Goal: Task Accomplishment & Management: Use online tool/utility

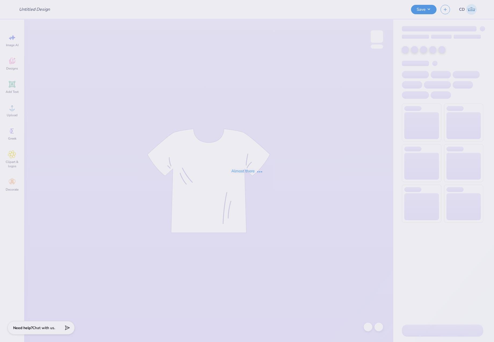
type input "Crewnecks for Sigma Tau Gamma"
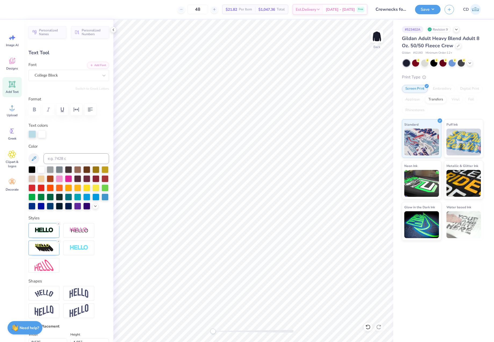
scroll to position [131, 0]
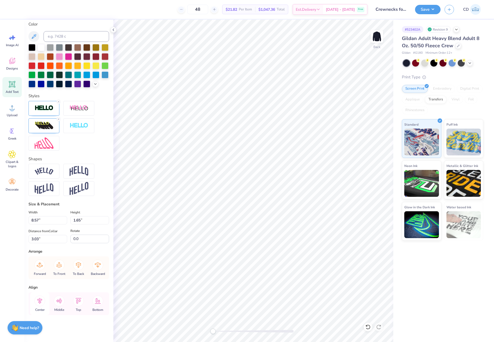
click at [35, 301] on icon at bounding box center [39, 301] width 11 height 11
click at [41, 300] on icon at bounding box center [39, 301] width 5 height 6
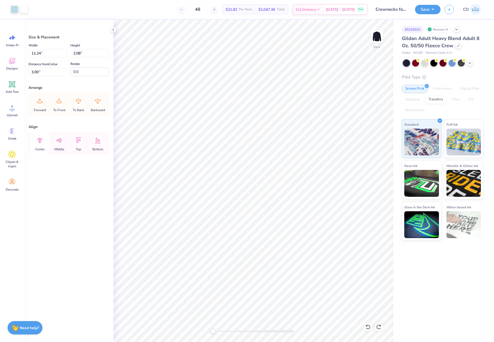
click at [40, 141] on icon at bounding box center [39, 140] width 5 height 6
click at [42, 140] on icon at bounding box center [39, 140] width 11 height 11
click at [41, 139] on icon at bounding box center [39, 140] width 11 height 11
click at [292, 254] on li "Group" at bounding box center [299, 254] width 42 height 10
click at [265, 231] on li "Group" at bounding box center [273, 233] width 42 height 10
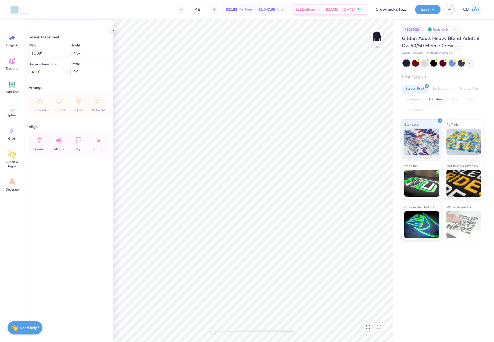
type input "5.46"
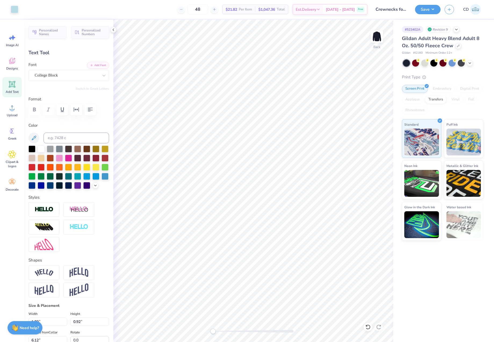
type input "1.09"
type input "0.92"
type input "6.11"
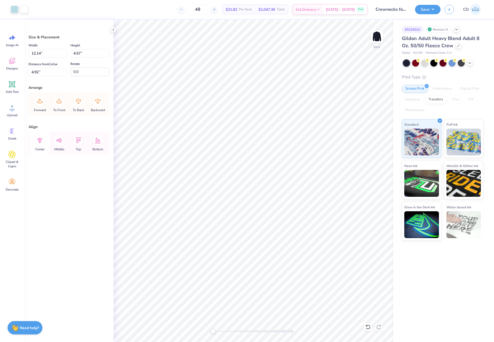
click at [41, 140] on icon at bounding box center [39, 140] width 11 height 11
click at [39, 140] on icon at bounding box center [39, 140] width 5 height 6
drag, startPoint x: 37, startPoint y: 54, endPoint x: 32, endPoint y: 54, distance: 4.8
click at [32, 54] on input "12.14" at bounding box center [47, 53] width 39 height 8
type input "12.00"
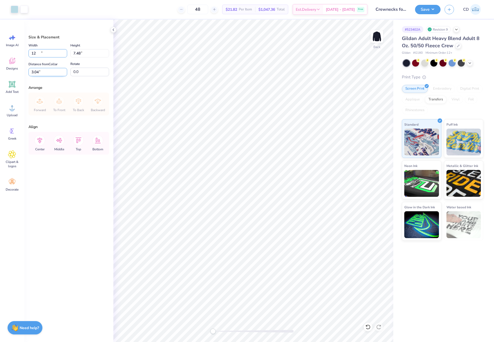
type input "7.48"
drag, startPoint x: 42, startPoint y: 72, endPoint x: 27, endPoint y: 71, distance: 14.6
click at [27, 71] on div "Size & Placement Width 12.00 12.00 " Height 7.48 7.48 " Distance from Collar 3.…" at bounding box center [68, 181] width 89 height 322
type input "3.00"
click at [424, 11] on button "Save" at bounding box center [428, 8] width 26 height 9
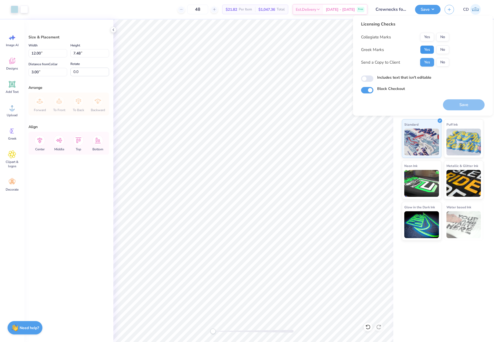
click at [429, 50] on button "Yes" at bounding box center [427, 49] width 14 height 9
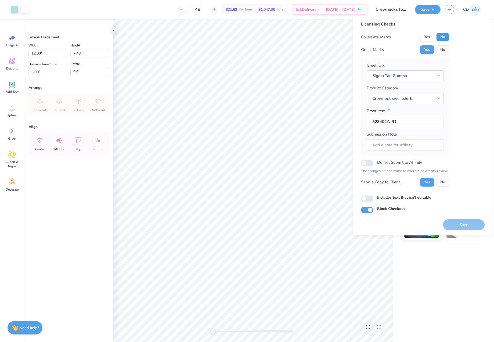
click at [444, 38] on button "No" at bounding box center [442, 37] width 13 height 9
click at [366, 198] on input "Includes text that isn't editable" at bounding box center [367, 198] width 12 height 6
click at [369, 199] on input "Includes text that isn't editable" at bounding box center [367, 198] width 12 height 6
checkbox input "false"
click at [467, 221] on button "Save" at bounding box center [464, 224] width 42 height 11
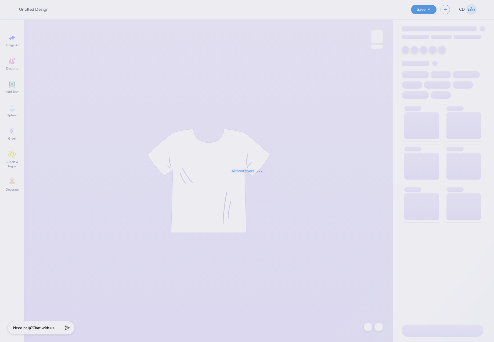
type input "Vol Wake OG Sweatshirt"
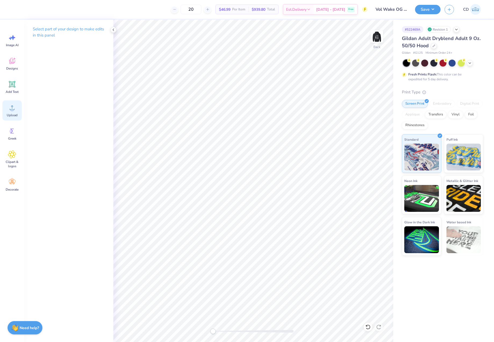
click at [14, 107] on icon at bounding box center [12, 108] width 8 height 8
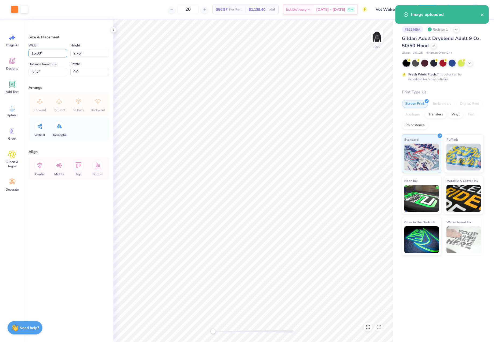
drag, startPoint x: 46, startPoint y: 53, endPoint x: 17, endPoint y: 50, distance: 29.4
click at [17, 50] on div "Art colors 20 $56.97 Per Item $1,139.40 Total Est. Delivery Oct 7 - 10 Free Des…" at bounding box center [247, 171] width 494 height 342
type input "12.00"
type input "2.21"
type input "5.64"
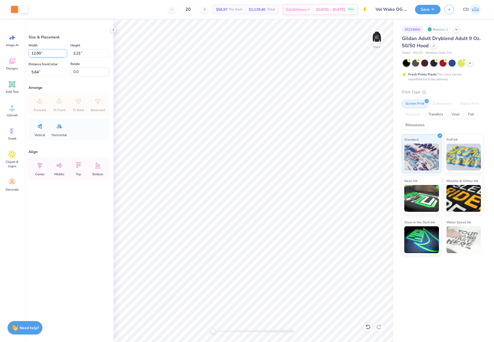
drag, startPoint x: 41, startPoint y: 53, endPoint x: 37, endPoint y: 53, distance: 3.5
click at [37, 53] on input "12.00" at bounding box center [47, 53] width 39 height 8
type input "12.50"
type input "2.30"
drag, startPoint x: 45, startPoint y: 71, endPoint x: 30, endPoint y: 70, distance: 15.1
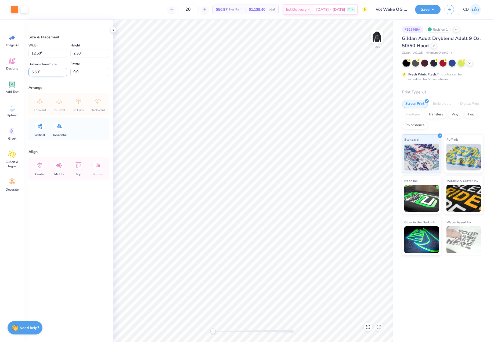
click at [30, 70] on input "5.60" at bounding box center [47, 72] width 39 height 8
type input "3"
click at [378, 38] on img at bounding box center [376, 36] width 21 height 21
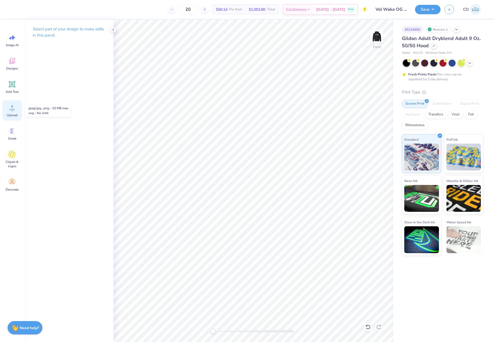
click at [12, 109] on circle at bounding box center [12, 110] width 4 height 4
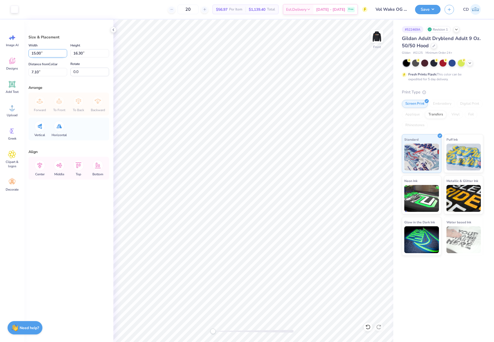
drag, startPoint x: 46, startPoint y: 52, endPoint x: 32, endPoint y: 52, distance: 13.4
click at [32, 52] on input "15.00" at bounding box center [47, 53] width 39 height 8
type input "12.00"
type input "13.04"
drag, startPoint x: 45, startPoint y: 72, endPoint x: 29, endPoint y: 69, distance: 16.7
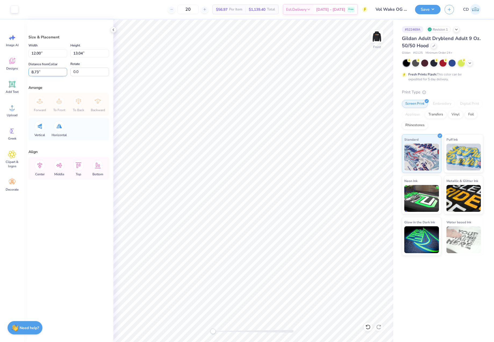
click at [29, 69] on input "8.73" at bounding box center [47, 72] width 39 height 8
type input "6"
click at [426, 8] on button "Save" at bounding box center [428, 8] width 26 height 9
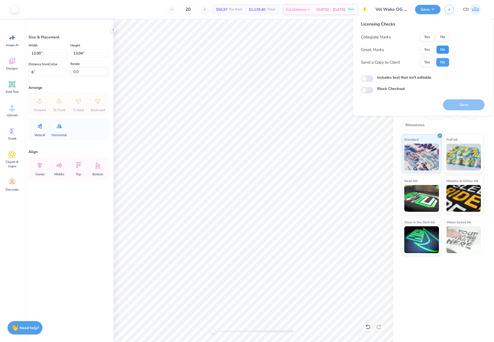
click at [445, 48] on button "No" at bounding box center [442, 49] width 13 height 9
click at [442, 37] on button "No" at bounding box center [442, 37] width 13 height 9
click at [369, 77] on input "Includes text that isn't editable" at bounding box center [367, 78] width 12 height 6
checkbox input "true"
click at [468, 105] on button "Save" at bounding box center [464, 104] width 42 height 11
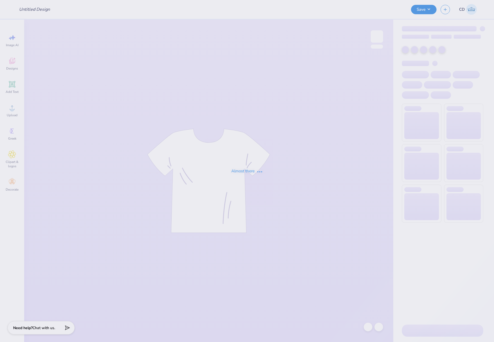
type input "AOII matching sweatpants"
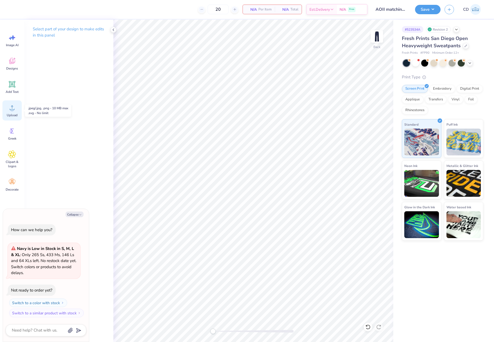
click at [10, 110] on icon at bounding box center [12, 107] width 5 height 5
click at [12, 108] on icon at bounding box center [12, 107] width 5 height 5
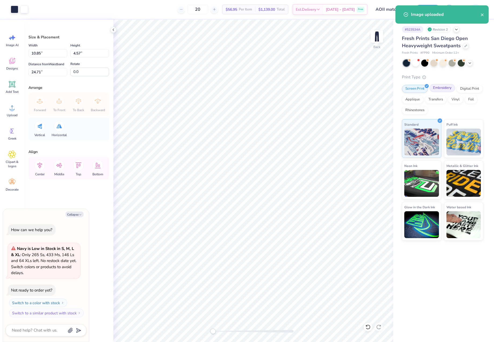
drag, startPoint x: 444, startPoint y: 89, endPoint x: 434, endPoint y: 91, distance: 10.2
click at [444, 90] on div "Embroidery" at bounding box center [442, 88] width 26 height 8
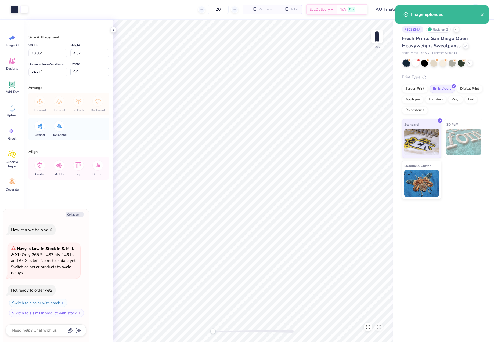
type textarea "x"
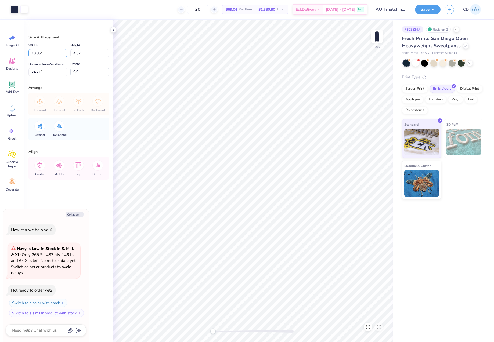
drag, startPoint x: 46, startPoint y: 54, endPoint x: 27, endPoint y: 53, distance: 19.7
click at [27, 53] on div "Size & Placement Width 10.85 10.85 " Height 4.57 4.57 " Distance from Waistband…" at bounding box center [68, 181] width 89 height 322
type input "6"
type textarea "x"
type input "6.00"
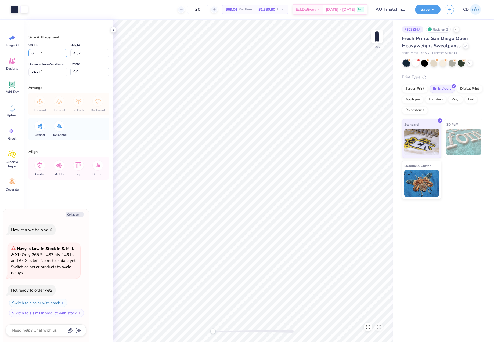
type input "2.53"
type input "25.73"
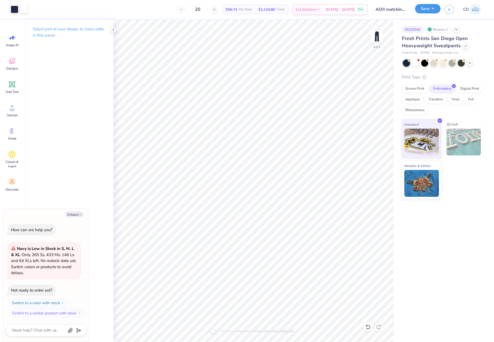
click at [427, 6] on button "Save" at bounding box center [428, 8] width 26 height 9
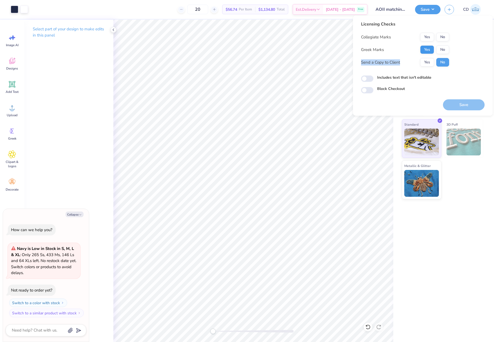
drag, startPoint x: 430, startPoint y: 54, endPoint x: 427, endPoint y: 50, distance: 5.2
click at [429, 53] on div "Collegiate Marks Yes No Greek Marks Yes No Send a Copy to Client Yes No" at bounding box center [405, 50] width 88 height 34
click at [428, 51] on button "Yes" at bounding box center [427, 49] width 14 height 9
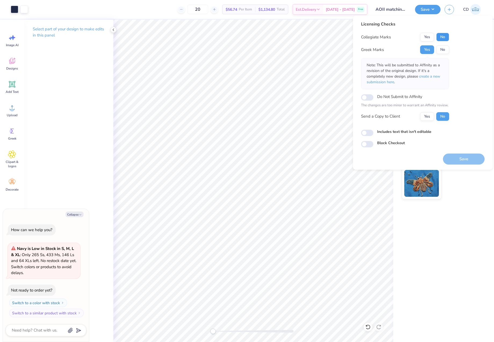
click at [441, 34] on button "No" at bounding box center [442, 37] width 13 height 9
click at [428, 79] on span "create a new submission here" at bounding box center [403, 79] width 74 height 11
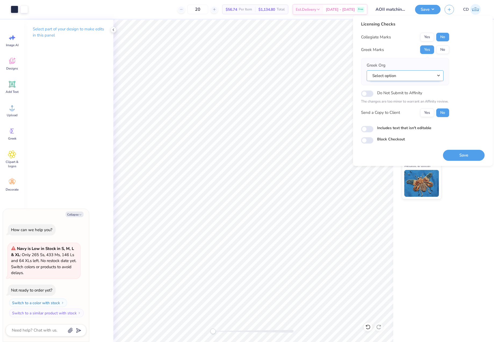
click at [440, 76] on button "Select option" at bounding box center [404, 75] width 77 height 11
click at [402, 137] on link "Alpha Omicron Pi" at bounding box center [405, 137] width 72 height 9
type textarea "x"
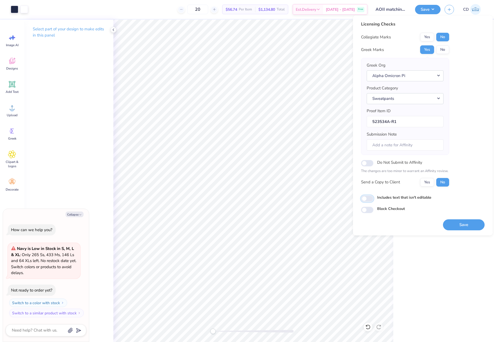
click at [367, 196] on input "Includes text that isn't editable" at bounding box center [367, 198] width 12 height 6
checkbox input "true"
click at [452, 221] on button "Save" at bounding box center [464, 224] width 42 height 11
type textarea "x"
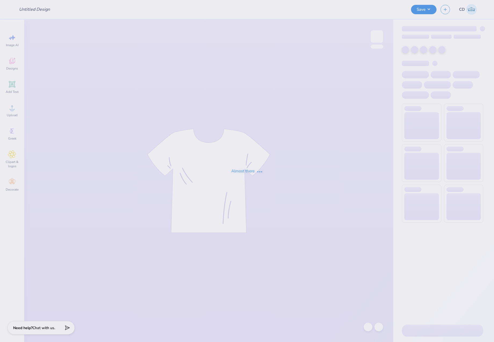
type input "Official Gw Equestrian Email : George Washington University"
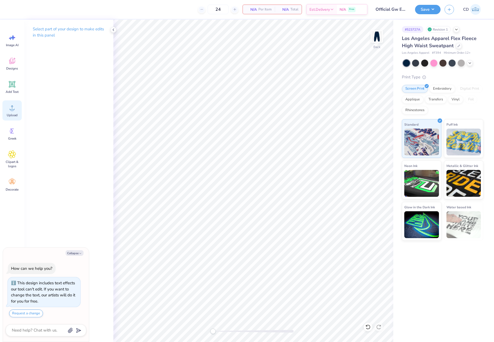
click at [14, 112] on div "Upload" at bounding box center [11, 110] width 19 height 20
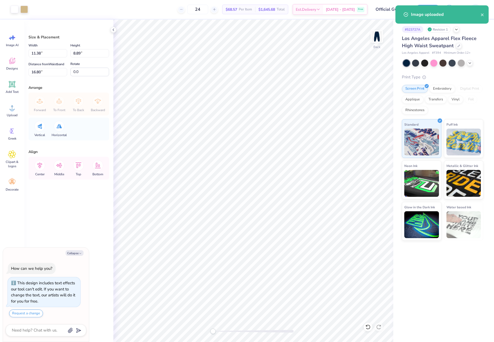
type textarea "x"
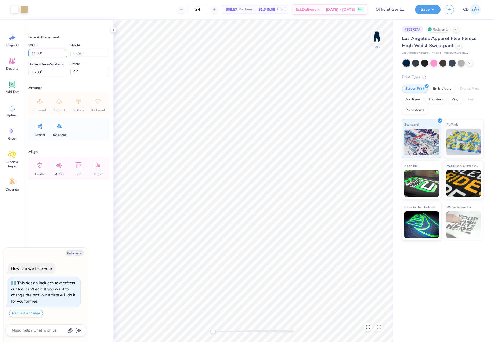
drag, startPoint x: 50, startPoint y: 52, endPoint x: 28, endPoint y: 51, distance: 22.0
click at [28, 51] on div "Size & Placement Width 11.38 11.38 " Height 8.89 8.89 " Distance from Waistband…" at bounding box center [68, 181] width 89 height 322
type input "3.5"
type textarea "x"
type input "3.50"
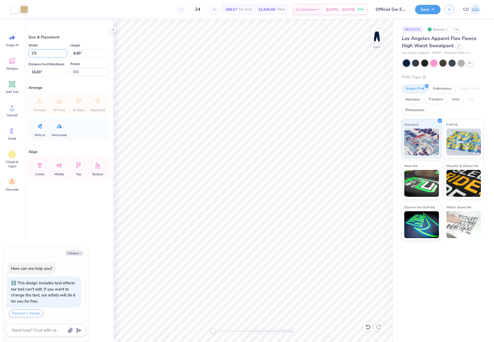
type input "2.73"
type input "19.88"
type textarea "x"
drag, startPoint x: 47, startPoint y: 71, endPoint x: 26, endPoint y: 72, distance: 20.9
click at [26, 72] on div "Size & Placement Width 3.50 3.50 " Height 2.73 2.73 " Distance from Waistband 1…" at bounding box center [68, 181] width 89 height 322
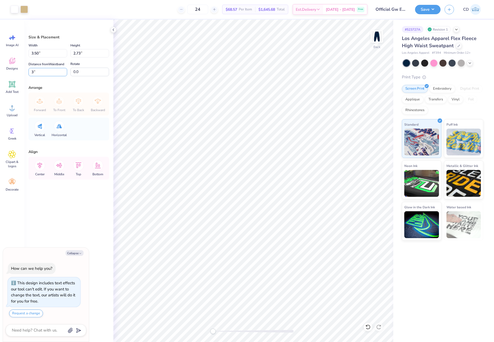
type input "3"
click at [412, 9] on div "Art colors 24 $68.57 Per Item $1,645.68 Total Est. Delivery Oct 8 - 11 Free Des…" at bounding box center [247, 9] width 494 height 19
click at [424, 10] on button "Save" at bounding box center [428, 8] width 26 height 9
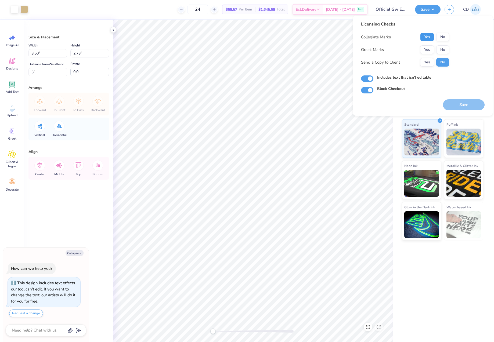
click at [427, 38] on button "Yes" at bounding box center [427, 37] width 14 height 9
click at [443, 48] on button "No" at bounding box center [442, 49] width 13 height 9
click at [467, 107] on button "Save" at bounding box center [464, 104] width 42 height 11
type textarea "x"
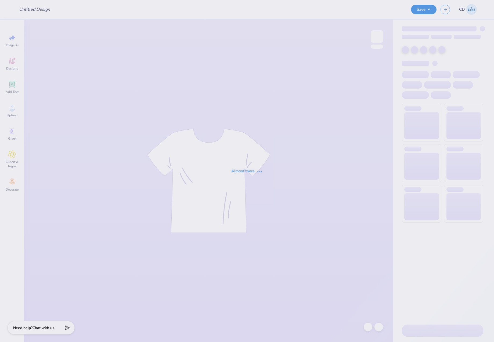
type input "Hearts"
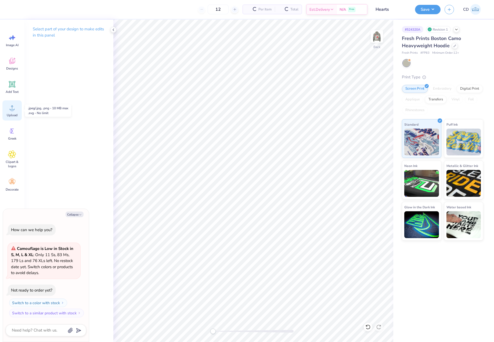
click at [13, 110] on circle at bounding box center [12, 110] width 4 height 4
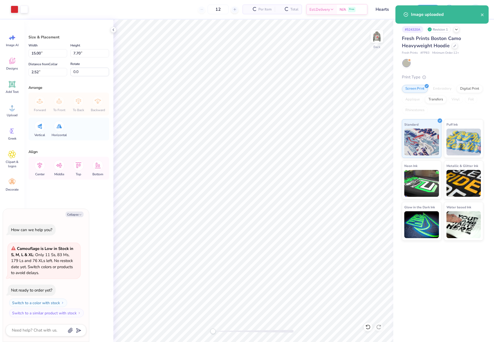
type textarea "x"
drag, startPoint x: 42, startPoint y: 53, endPoint x: 14, endPoint y: 55, distance: 28.0
click at [15, 55] on div "Art colors 12 $82.79 Per Item $993.48 Total Est. Delivery [DATE] - [DATE] Free …" at bounding box center [247, 171] width 494 height 342
type input "4.00"
type textarea "x"
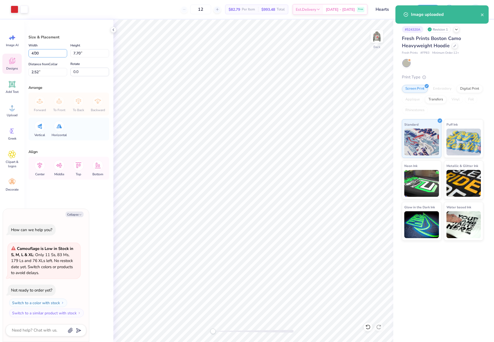
type input "2.05"
type input "5.35"
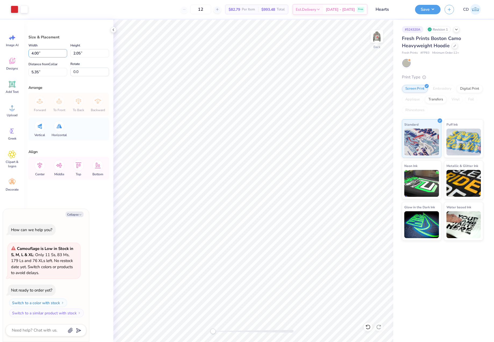
drag, startPoint x: 47, startPoint y: 50, endPoint x: 16, endPoint y: 51, distance: 30.3
click at [16, 51] on div "Art colors 12 $82.79 Per Item $993.48 Total Est. Delivery [DATE] - [DATE] Free …" at bounding box center [247, 171] width 494 height 342
type input "5"
type textarea "x"
type input "5.00"
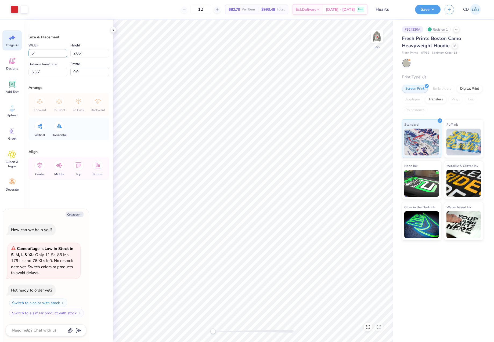
type input "2.57"
type input "5.09"
drag, startPoint x: 43, startPoint y: 54, endPoint x: 20, endPoint y: 52, distance: 23.7
click at [22, 52] on div "Art colors 12 $82.79 Per Item $993.48 Total Est. Delivery [DATE] - [DATE] Free …" at bounding box center [247, 171] width 494 height 342
type input "6"
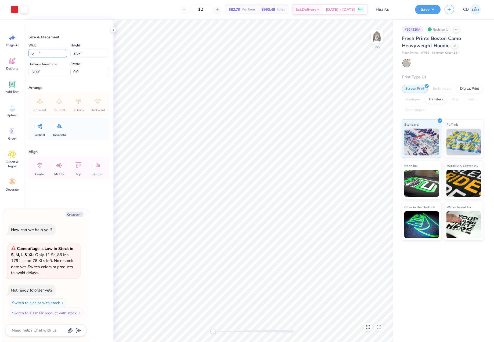
type textarea "x"
type input "6.00"
type input "3.08"
type input "4.83"
click at [375, 39] on img at bounding box center [376, 36] width 21 height 21
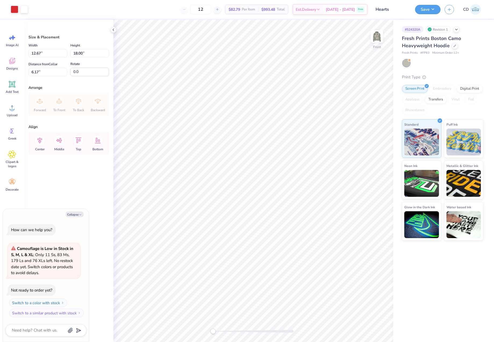
type textarea "x"
drag, startPoint x: 88, startPoint y: 53, endPoint x: 72, endPoint y: 51, distance: 16.5
click at [72, 51] on input "18.00" at bounding box center [89, 53] width 39 height 8
type input "15"
type textarea "x"
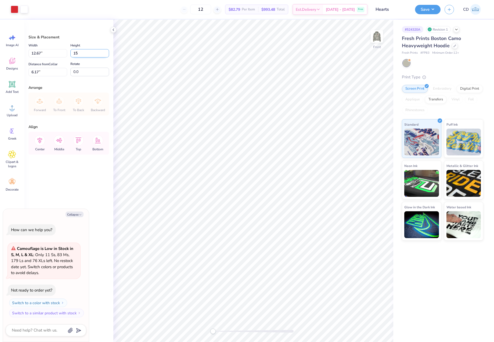
type input "10.56"
type input "15.00"
drag, startPoint x: 46, startPoint y: 72, endPoint x: 26, endPoint y: 70, distance: 19.9
click at [26, 70] on div "Size & Placement Width 10.56 10.56 " Height 15.00 15.00 " Distance from Collar …" at bounding box center [68, 181] width 89 height 322
type input "6"
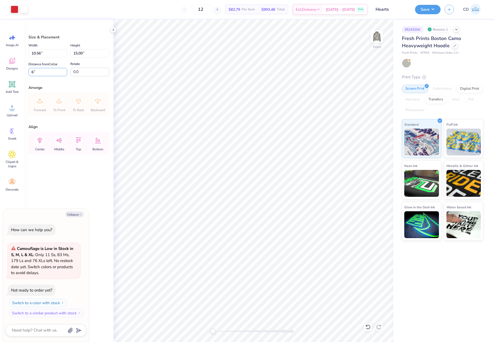
type textarea "x"
type input "6.00"
type textarea "x"
type input "6.13"
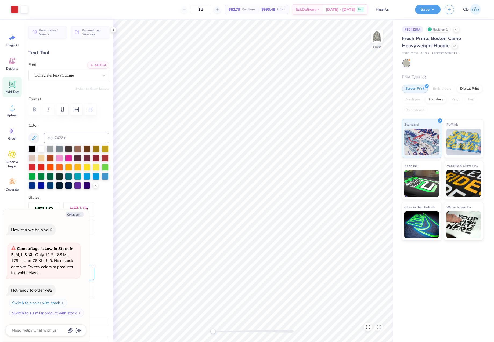
type textarea "x"
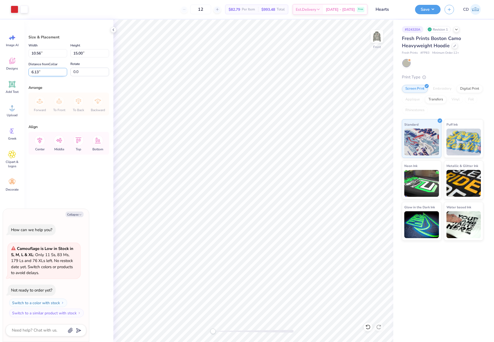
drag, startPoint x: 46, startPoint y: 73, endPoint x: 29, endPoint y: 73, distance: 17.2
click at [30, 73] on input "6.13" at bounding box center [47, 72] width 39 height 8
type input "6"
type textarea "x"
type input "6.00"
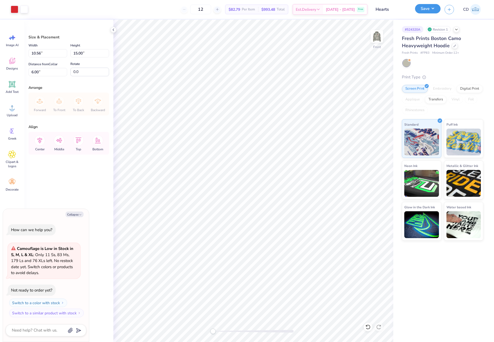
click at [424, 9] on button "Save" at bounding box center [428, 8] width 26 height 9
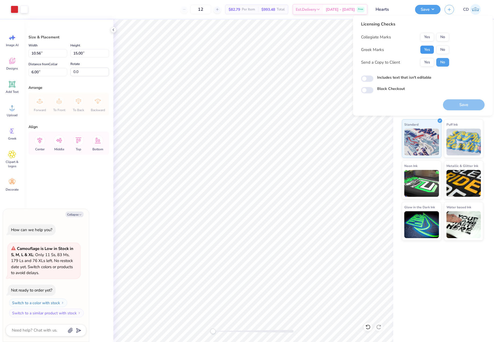
click at [429, 47] on button "Yes" at bounding box center [427, 49] width 14 height 9
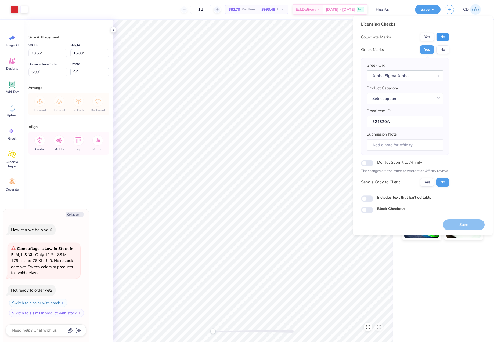
click at [441, 36] on button "No" at bounding box center [442, 37] width 13 height 9
type textarea "x"
click at [368, 198] on input "Includes text that isn't editable" at bounding box center [367, 198] width 12 height 6
checkbox input "true"
click at [465, 223] on button "Save" at bounding box center [464, 224] width 42 height 11
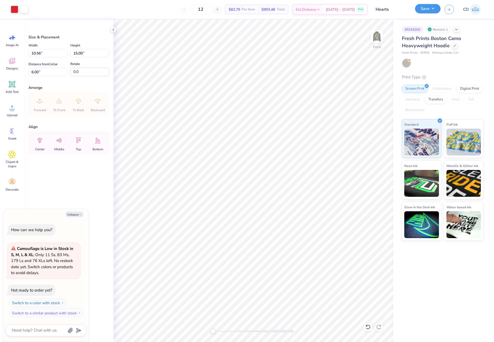
click at [425, 10] on button "Save" at bounding box center [428, 8] width 26 height 9
type textarea "x"
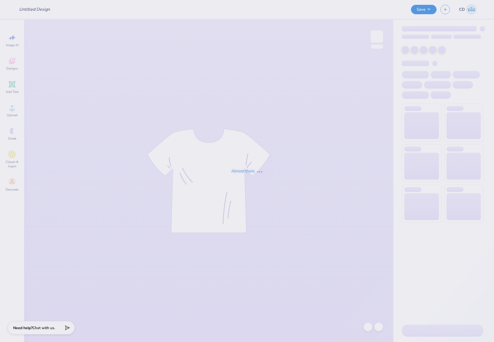
type input "Hoco 3 tiki"
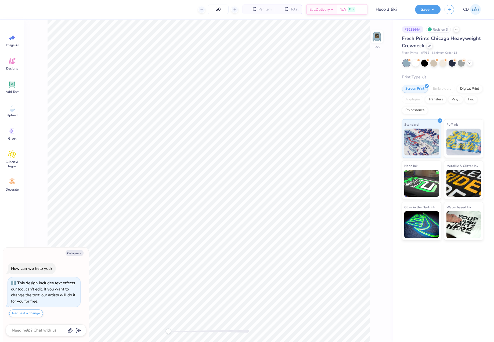
scroll to position [5, 0]
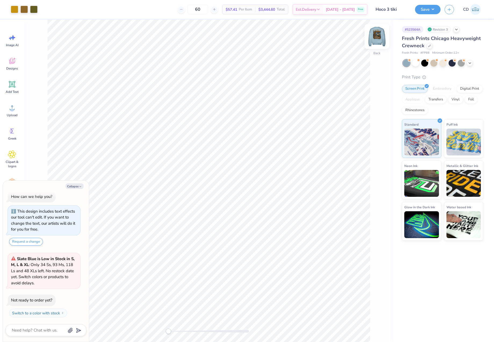
click at [377, 41] on img at bounding box center [376, 36] width 21 height 21
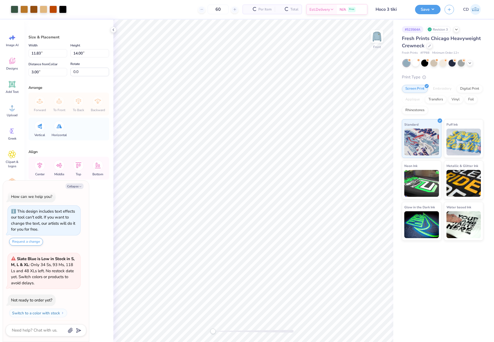
scroll to position [58, 0]
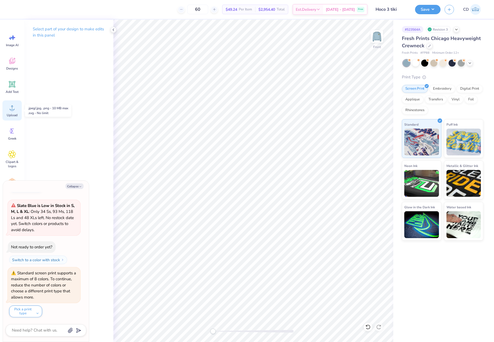
click at [13, 106] on icon at bounding box center [12, 108] width 8 height 8
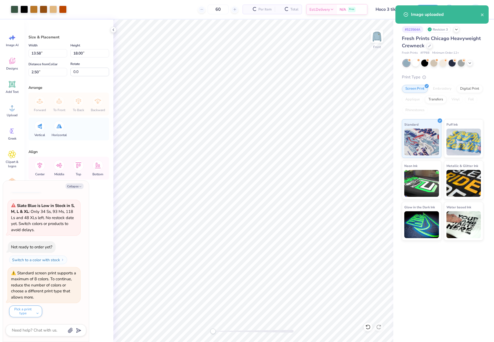
type textarea "x"
drag, startPoint x: 98, startPoint y: 54, endPoint x: 73, endPoint y: 55, distance: 25.0
click at [73, 55] on input "18.00" at bounding box center [89, 53] width 39 height 8
type input "14"
type textarea "x"
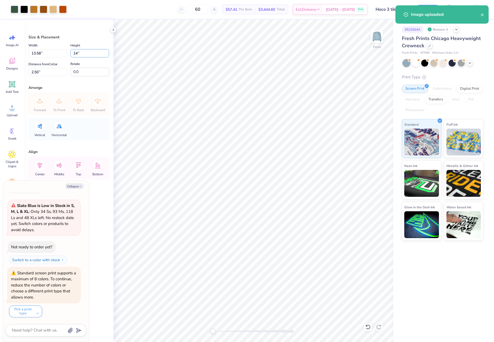
type input "10.57"
type input "14.00"
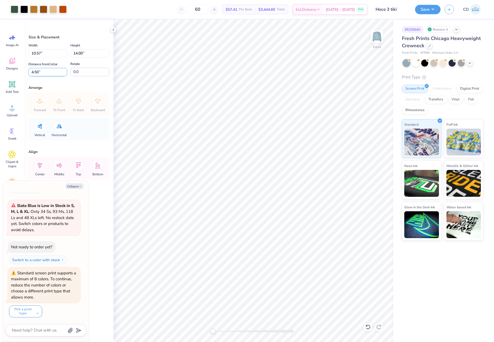
drag, startPoint x: 46, startPoint y: 75, endPoint x: 30, endPoint y: 74, distance: 15.6
click at [30, 74] on input "4.50" at bounding box center [47, 72] width 39 height 8
type input "3"
type textarea "x"
click at [75, 53] on input "14.00" at bounding box center [89, 53] width 39 height 8
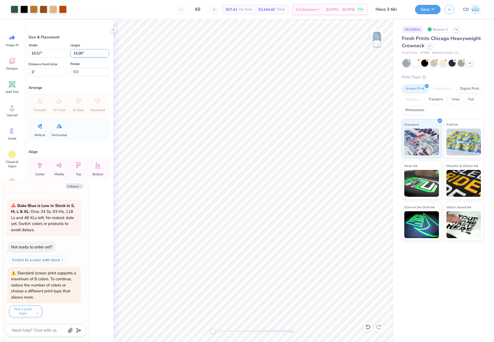
type input "15.00"
type textarea "x"
type input "11.32"
drag, startPoint x: 37, startPoint y: 73, endPoint x: 30, endPoint y: 71, distance: 7.2
click at [30, 71] on input "2.50" at bounding box center [47, 72] width 39 height 8
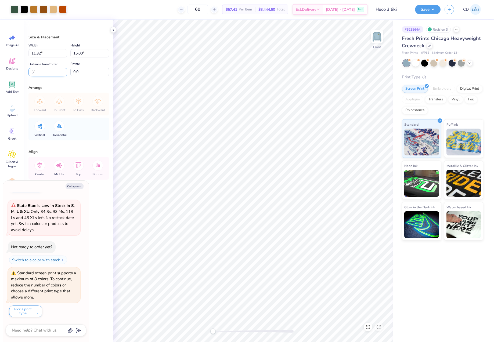
type input "3"
click at [423, 12] on button "Save" at bounding box center [428, 8] width 26 height 9
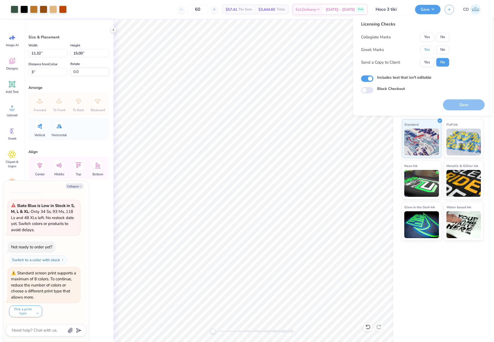
drag, startPoint x: 426, startPoint y: 48, endPoint x: 436, endPoint y: 42, distance: 12.1
click at [426, 49] on button "Yes" at bounding box center [427, 49] width 14 height 9
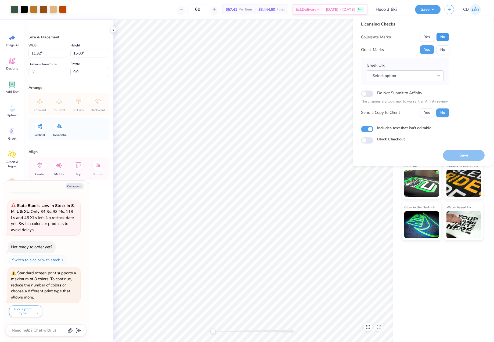
click at [442, 36] on button "No" at bounding box center [442, 37] width 13 height 9
click at [438, 76] on button "Select option" at bounding box center [404, 75] width 77 height 11
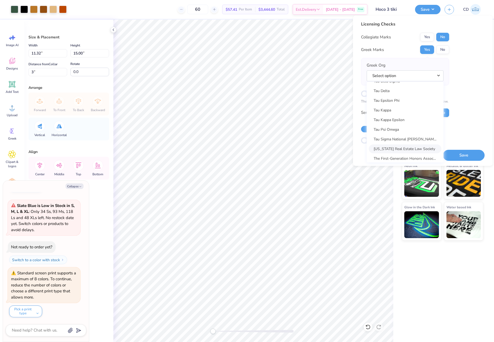
scroll to position [3843, 0]
click at [403, 141] on link "Tau Kappa Epsilon" at bounding box center [405, 139] width 72 height 9
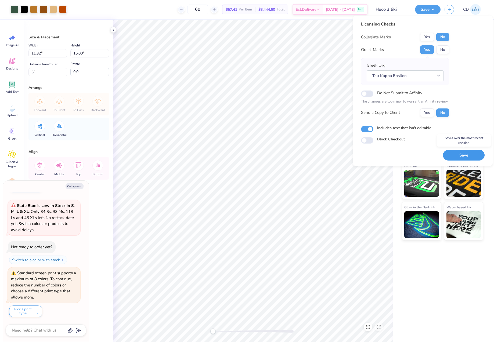
click at [465, 152] on button "Save" at bounding box center [464, 155] width 42 height 11
type textarea "x"
